Goal: Task Accomplishment & Management: Complete application form

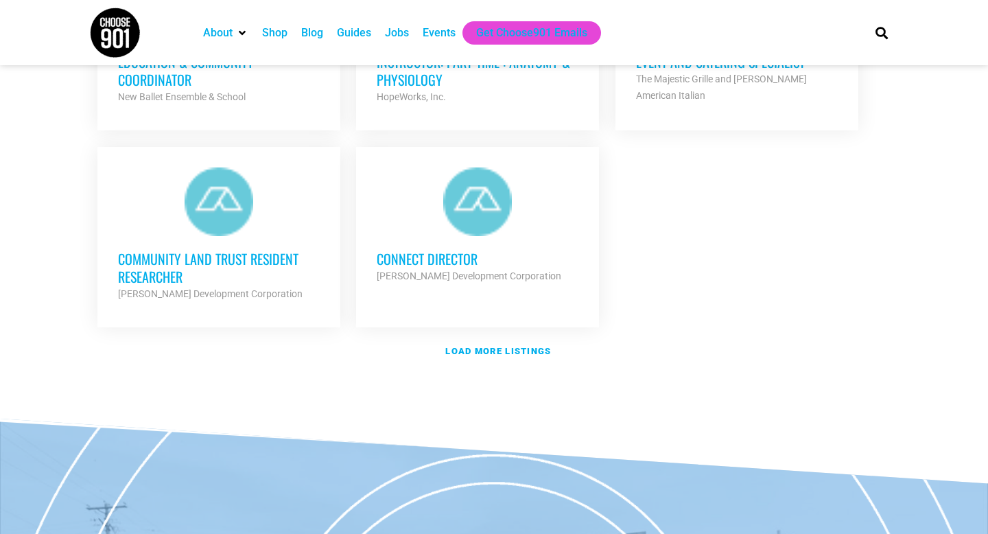
scroll to position [1674, 0]
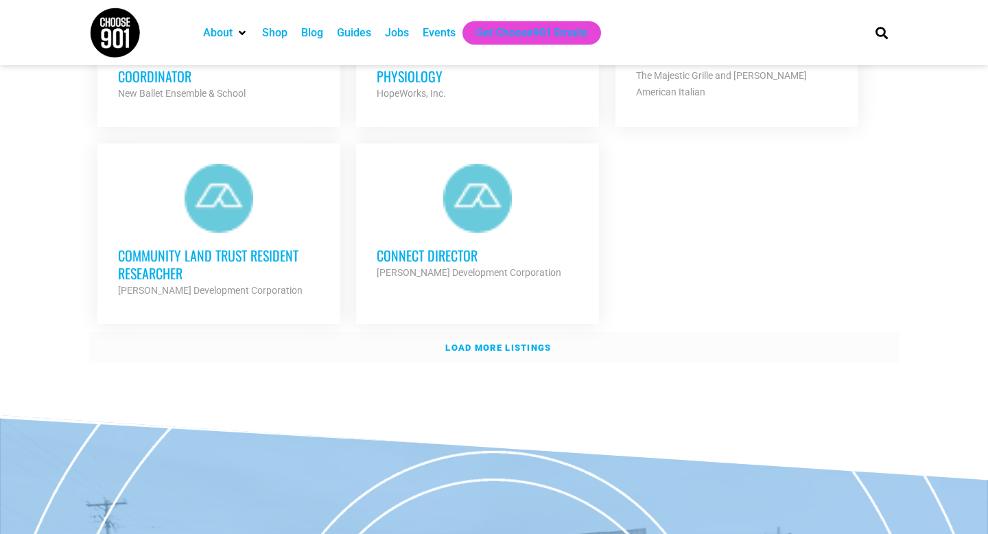
click at [478, 333] on link "Load more listings" at bounding box center [494, 348] width 810 height 32
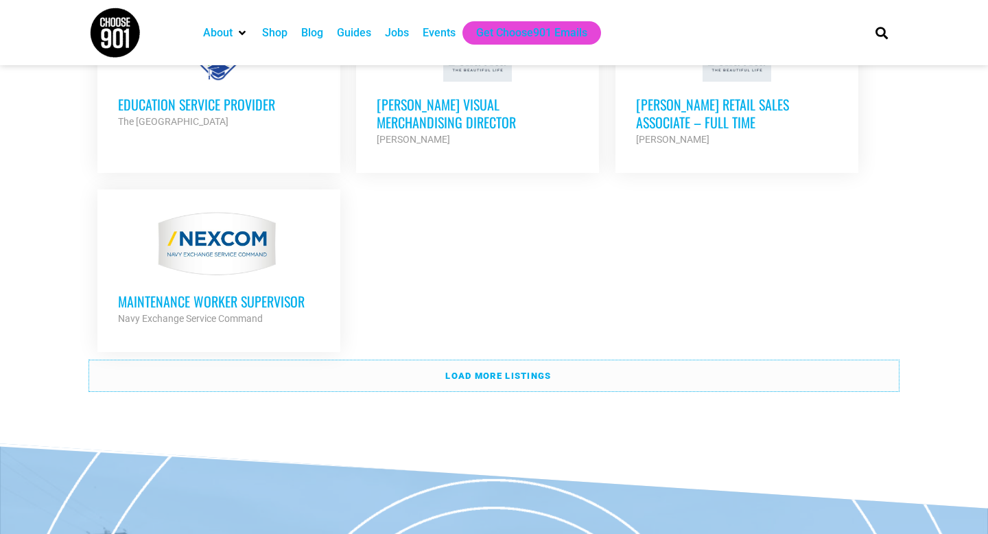
scroll to position [3032, 0]
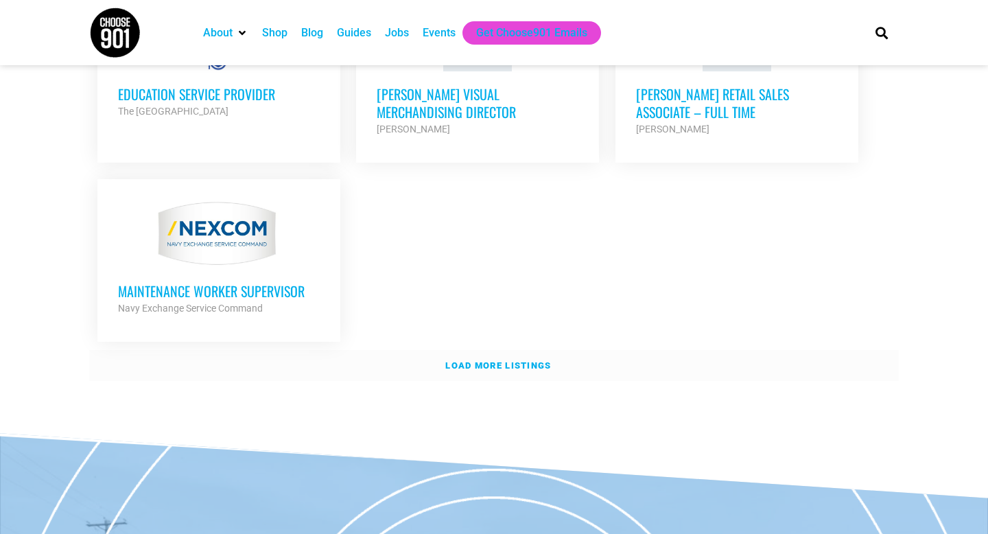
click at [492, 350] on link "Load more listings" at bounding box center [494, 366] width 810 height 32
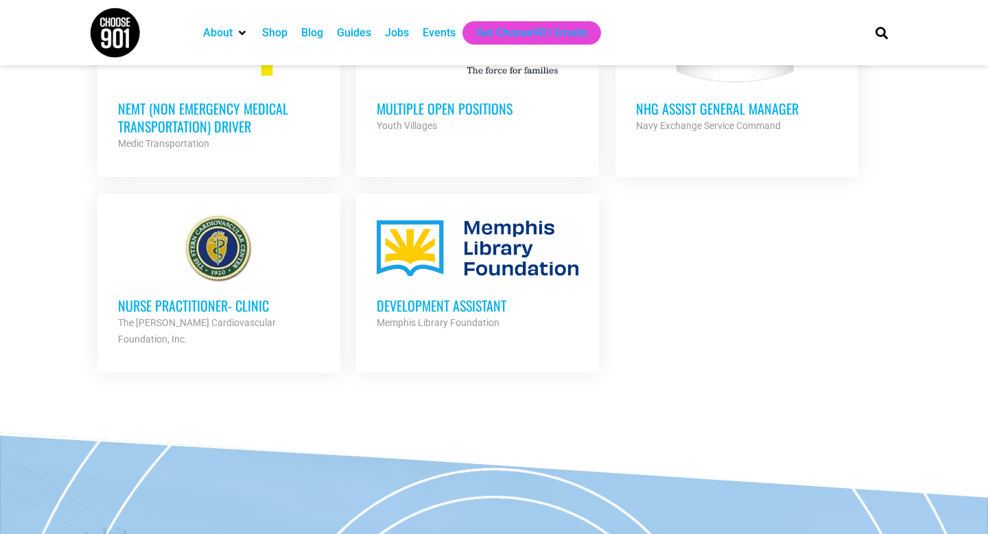
scroll to position [3448, 0]
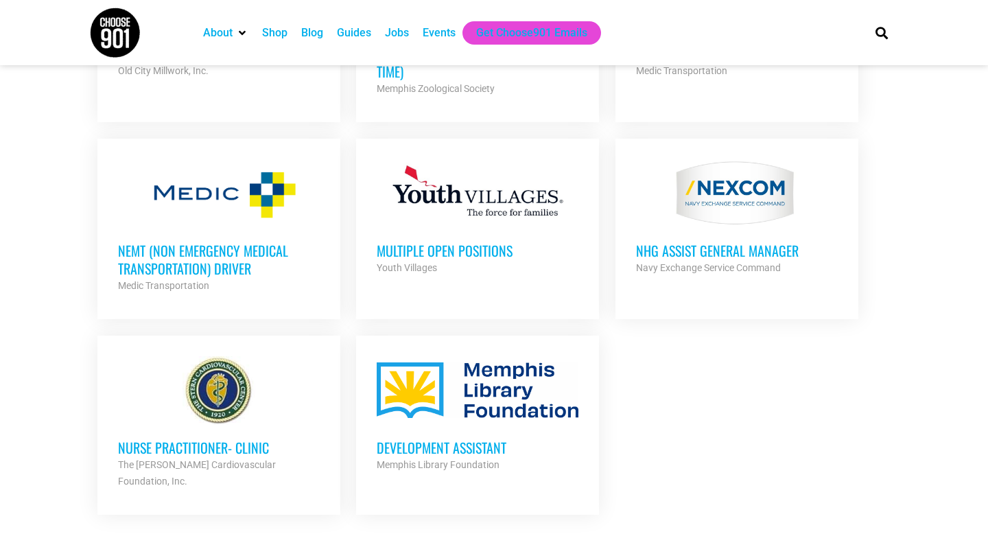
click at [404, 242] on h3 "Multiple Open Positions" at bounding box center [478, 251] width 202 height 18
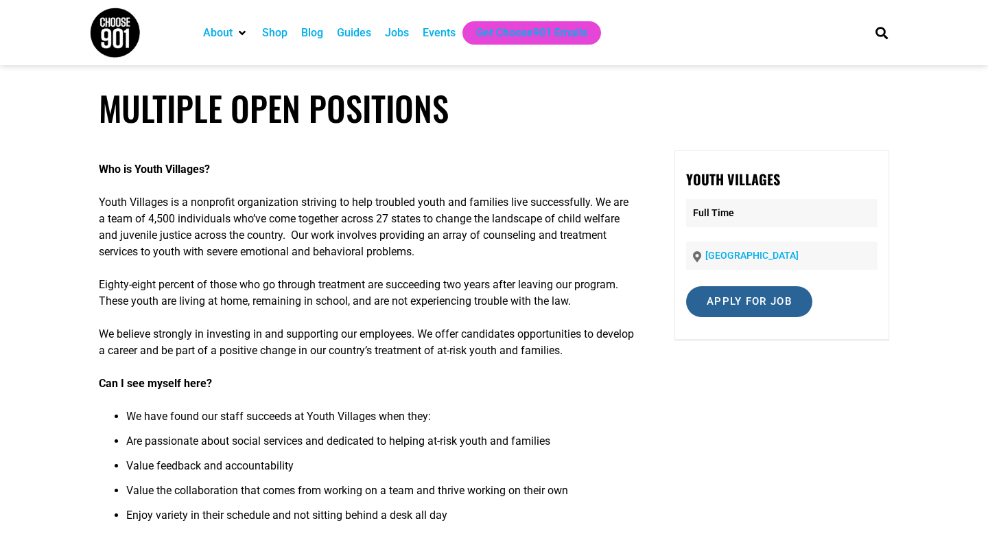
click at [750, 308] on input "Apply for job" at bounding box center [749, 301] width 126 height 31
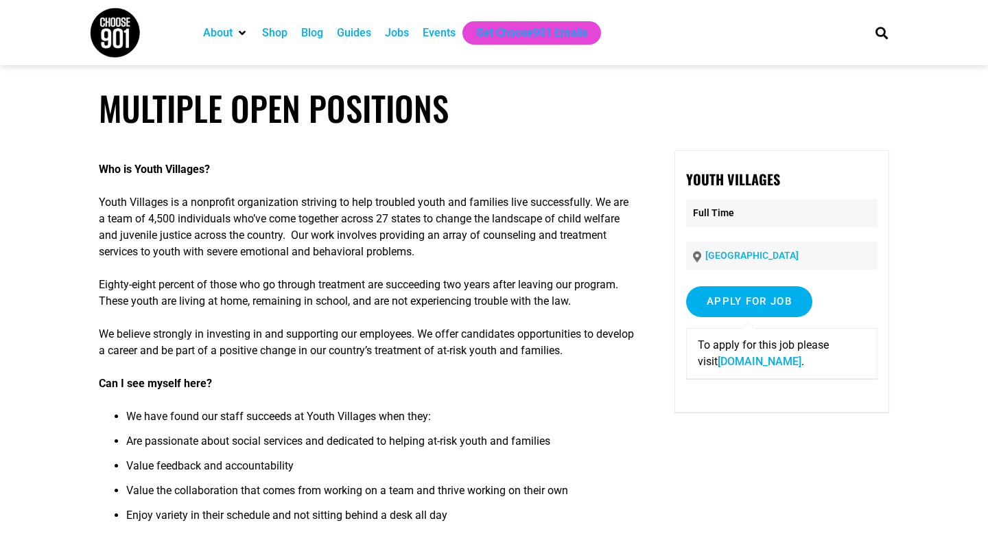
click at [751, 361] on link "[DOMAIN_NAME]" at bounding box center [760, 361] width 84 height 13
